Goal: Task Accomplishment & Management: Complete application form

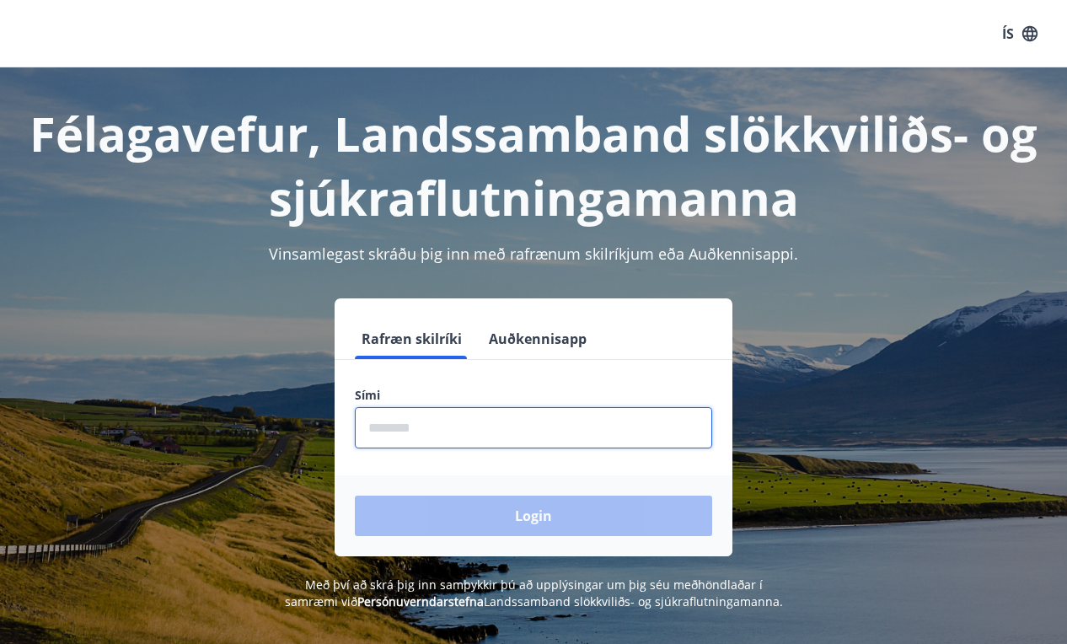
click at [577, 421] on input "phone" at bounding box center [533, 427] width 357 height 41
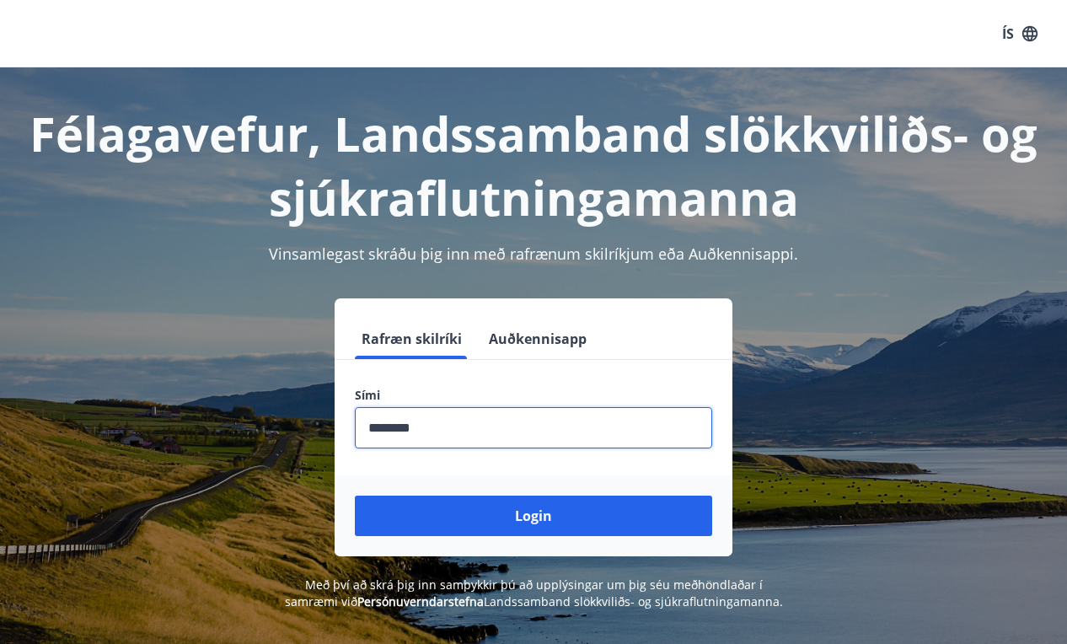
type input "********"
click at [534, 516] on button "Login" at bounding box center [533, 516] width 357 height 40
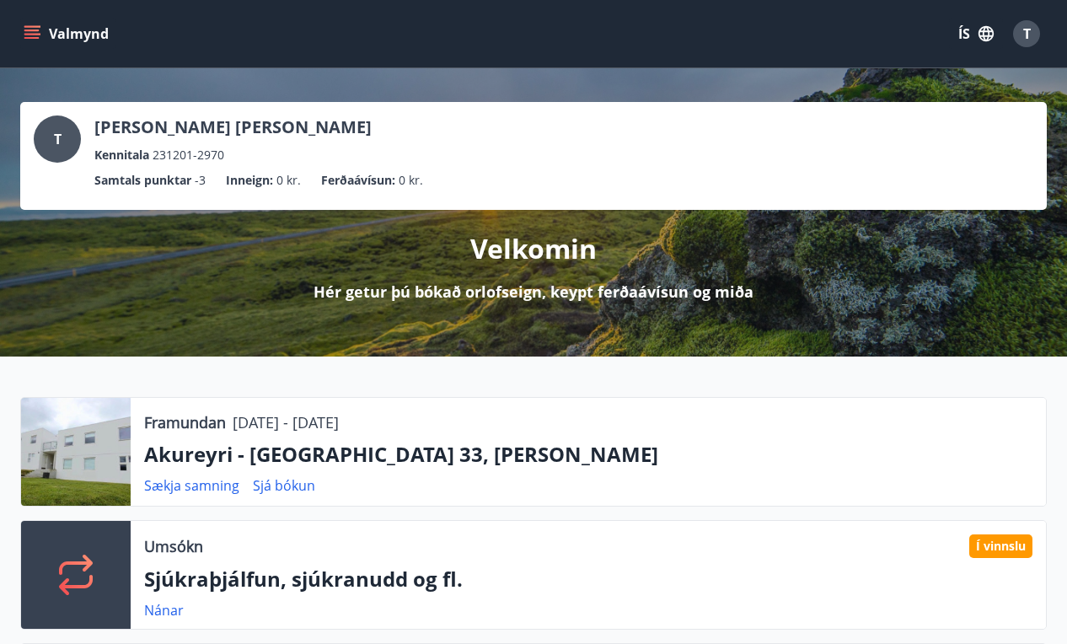
click at [23, 19] on button "Valmynd" at bounding box center [67, 34] width 95 height 30
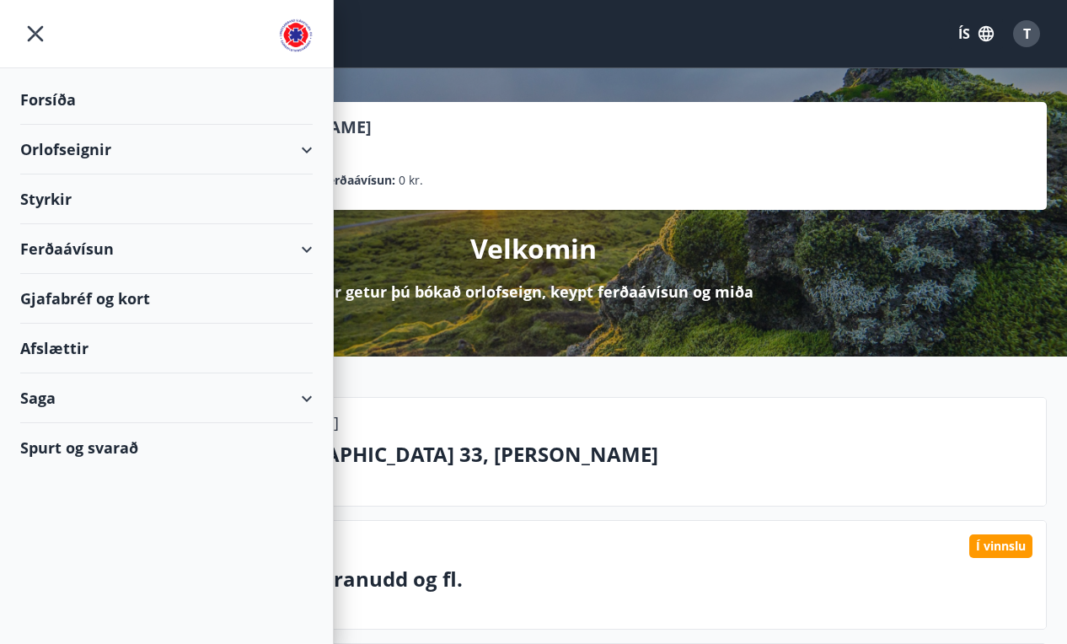
click at [66, 208] on div "Styrkir" at bounding box center [166, 199] width 293 height 50
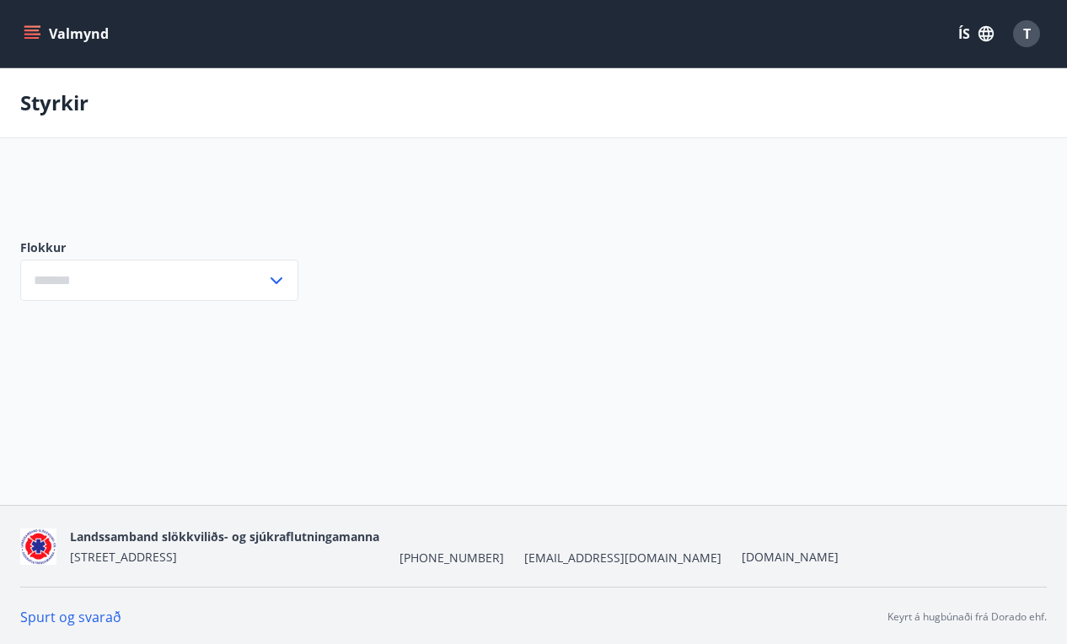
type input "***"
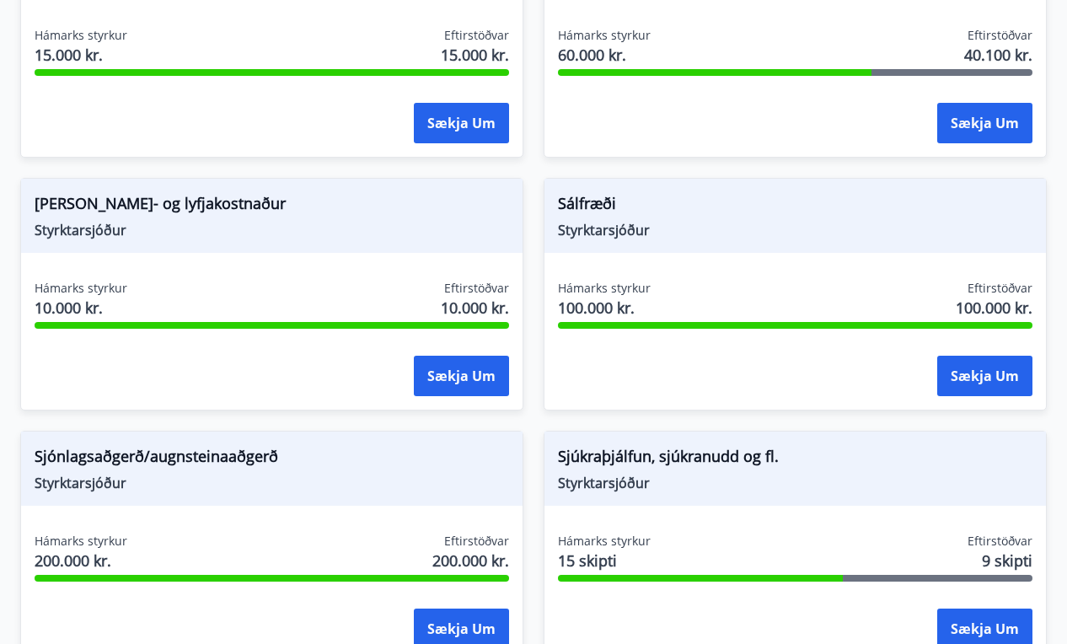
scroll to position [2451, 0]
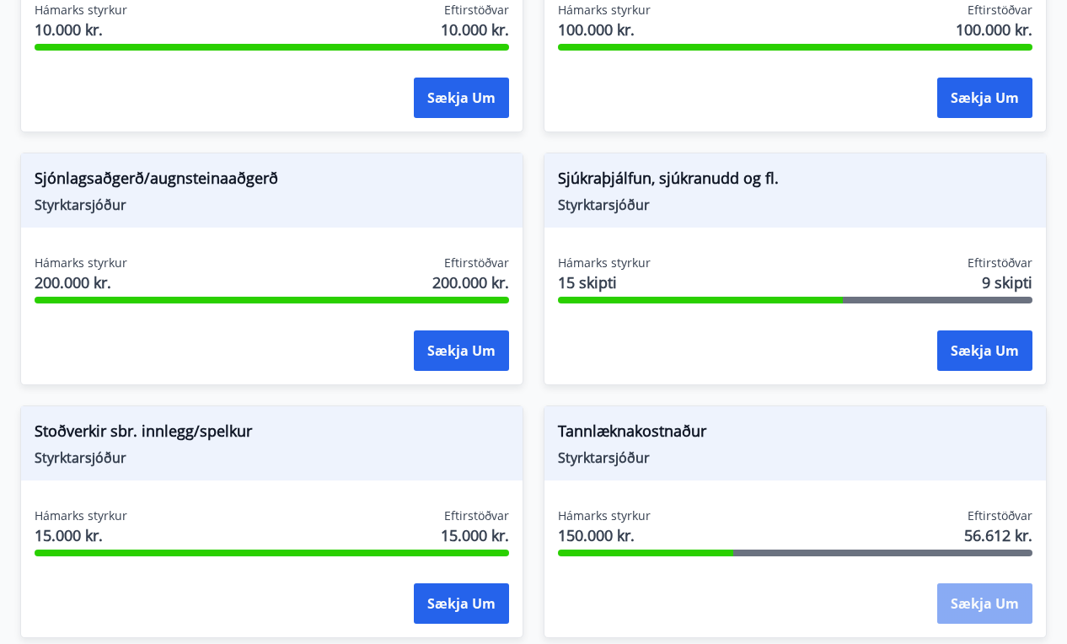
click at [988, 620] on button "Sækja um" at bounding box center [984, 603] width 95 height 40
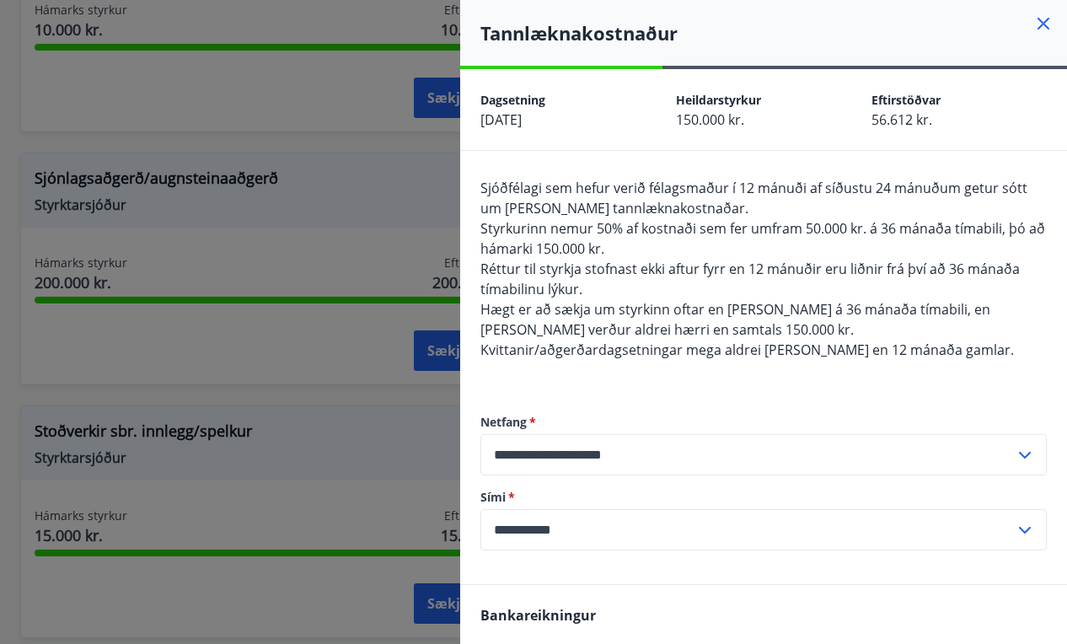
scroll to position [0, 0]
click at [1047, 17] on icon at bounding box center [1043, 23] width 20 height 20
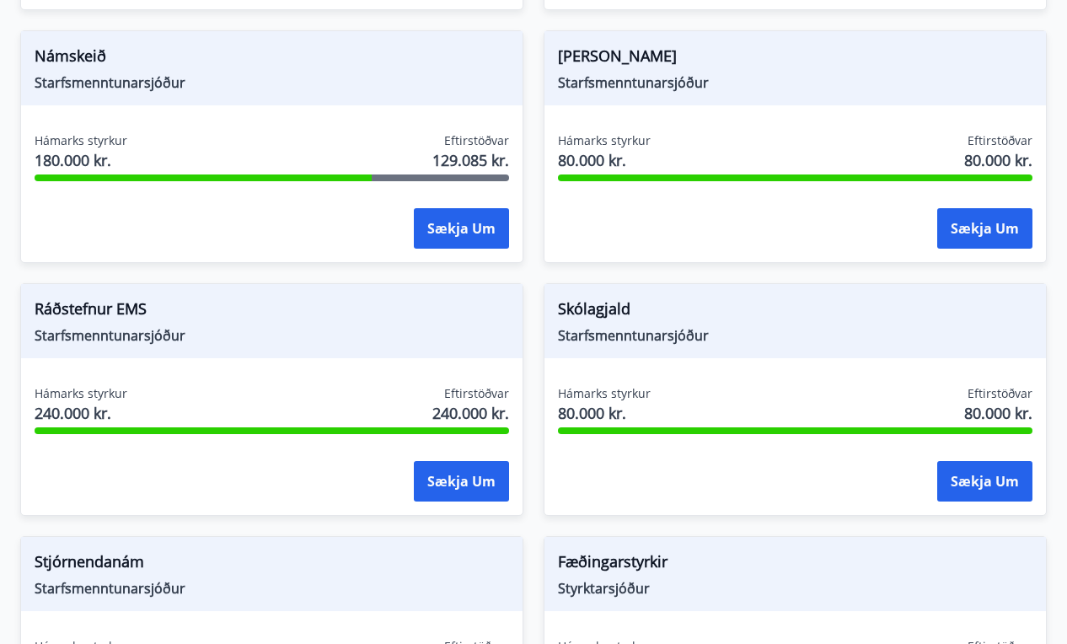
scroll to position [798, 0]
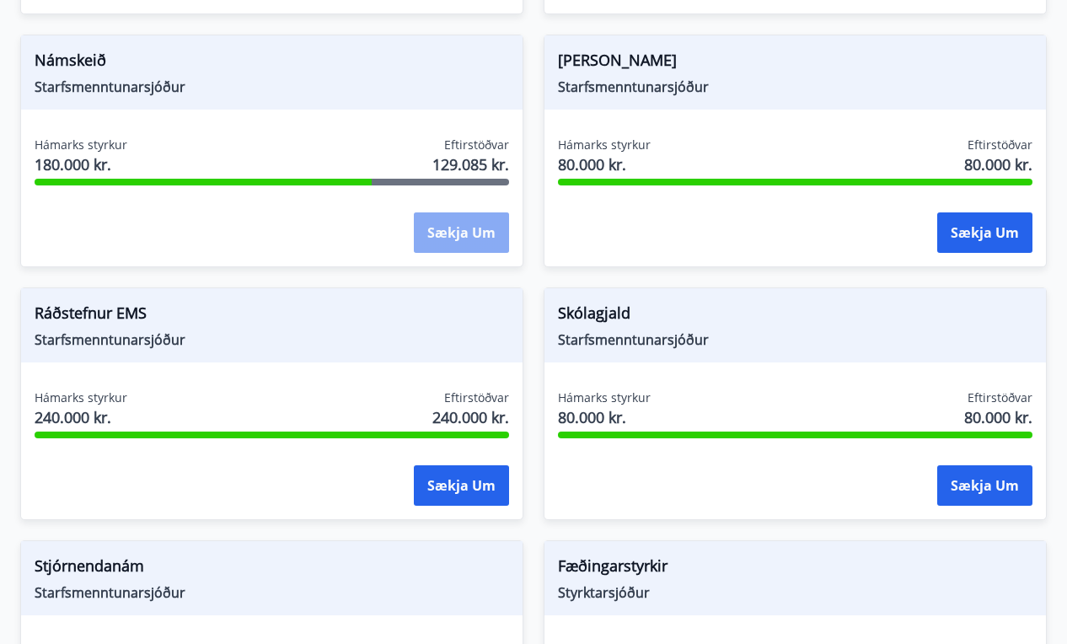
click at [485, 230] on button "Sækja um" at bounding box center [461, 232] width 95 height 40
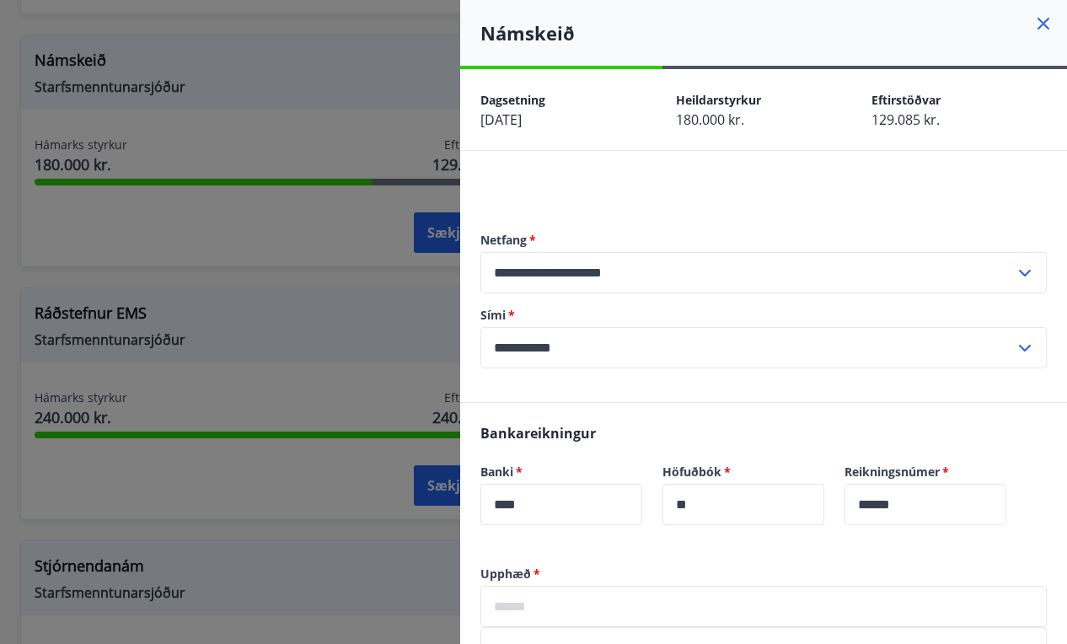
scroll to position [0, 0]
click at [1041, 24] on icon at bounding box center [1043, 23] width 20 height 20
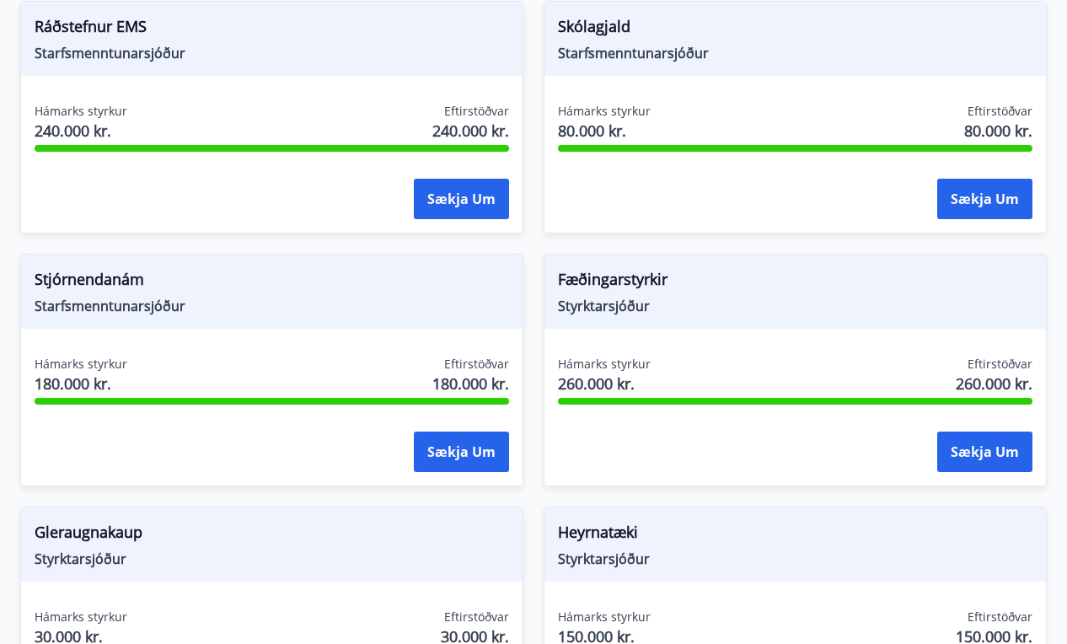
scroll to position [1087, 0]
